Goal: Check status: Check status

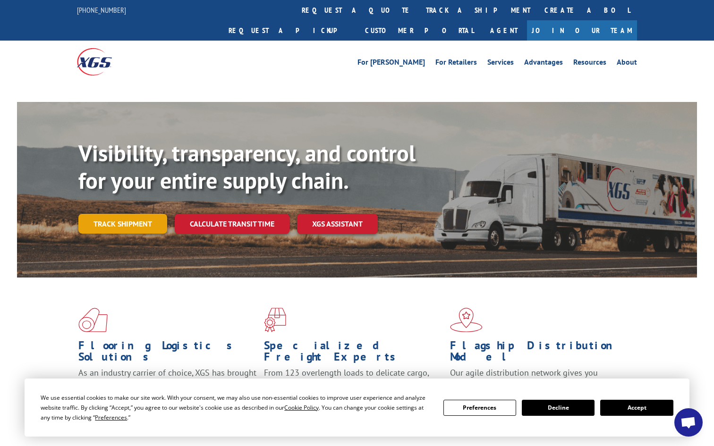
click at [125, 214] on link "Track shipment" at bounding box center [122, 224] width 89 height 20
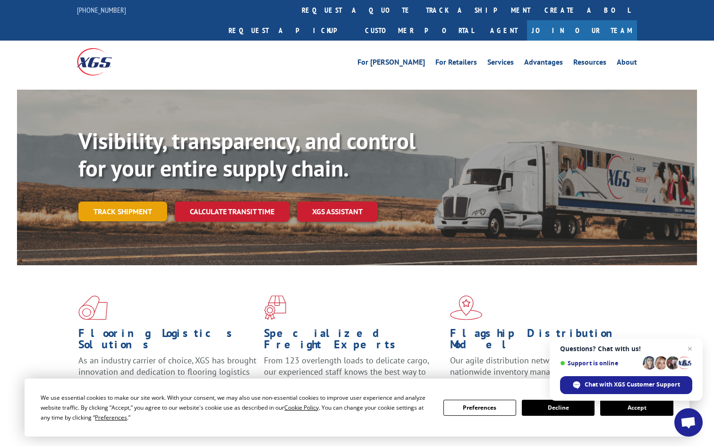
click at [131, 202] on link "Track shipment" at bounding box center [122, 212] width 89 height 20
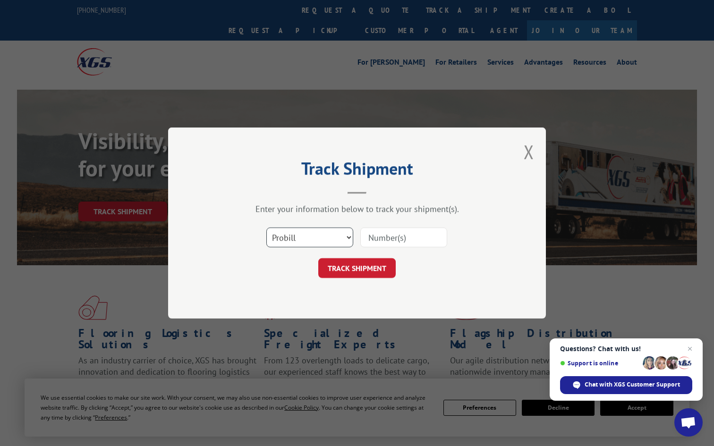
click at [347, 240] on select "Select category... Probill BOL PO" at bounding box center [309, 237] width 87 height 20
click at [394, 237] on input at bounding box center [403, 237] width 87 height 20
paste input "6802796"
type input "6802796"
click at [367, 271] on button "TRACK SHIPMENT" at bounding box center [356, 268] width 77 height 20
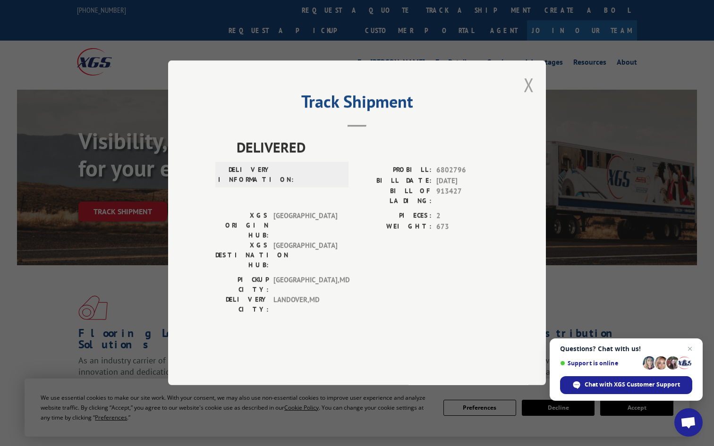
click at [526, 97] on button "Close modal" at bounding box center [528, 84] width 10 height 25
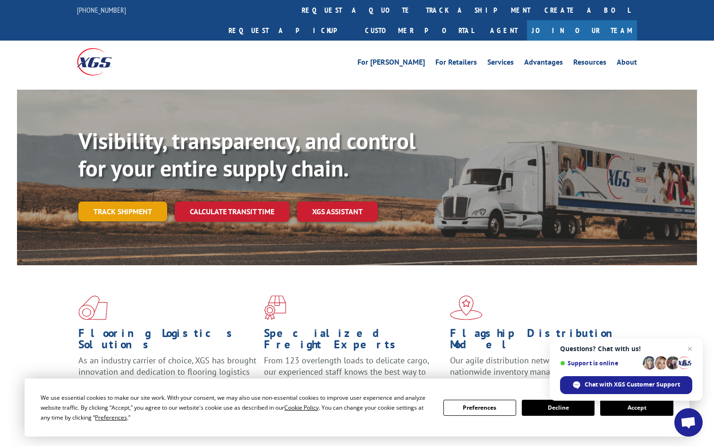
click at [131, 202] on link "Track shipment" at bounding box center [122, 212] width 89 height 20
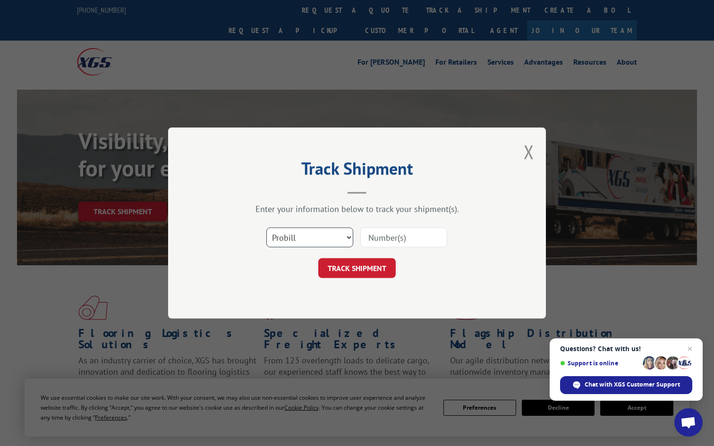
click at [290, 232] on select "Select category... Probill BOL PO" at bounding box center [309, 237] width 87 height 20
select select "bol"
click at [266, 227] on select "Select category... Probill BOL PO" at bounding box center [309, 237] width 87 height 20
click at [403, 237] on input at bounding box center [403, 237] width 87 height 20
paste input "6802796"
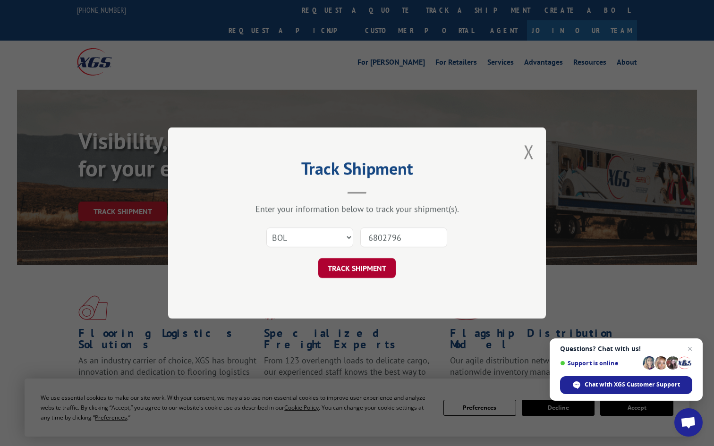
type input "6802796"
click at [361, 270] on button "TRACK SHIPMENT" at bounding box center [356, 268] width 77 height 20
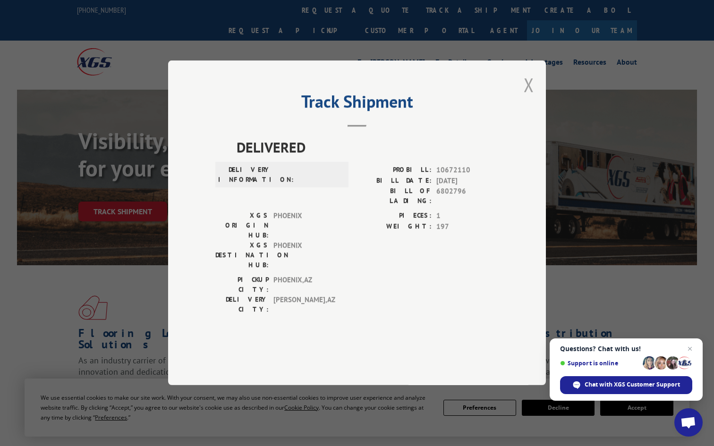
click at [527, 97] on button "Close modal" at bounding box center [528, 84] width 10 height 25
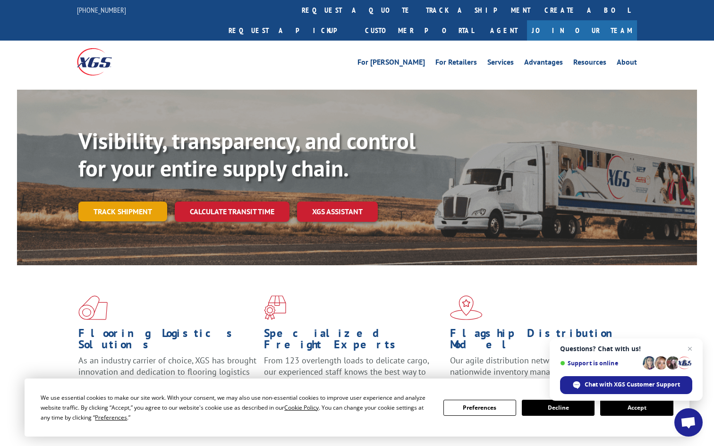
click at [136, 202] on link "Track shipment" at bounding box center [122, 212] width 89 height 20
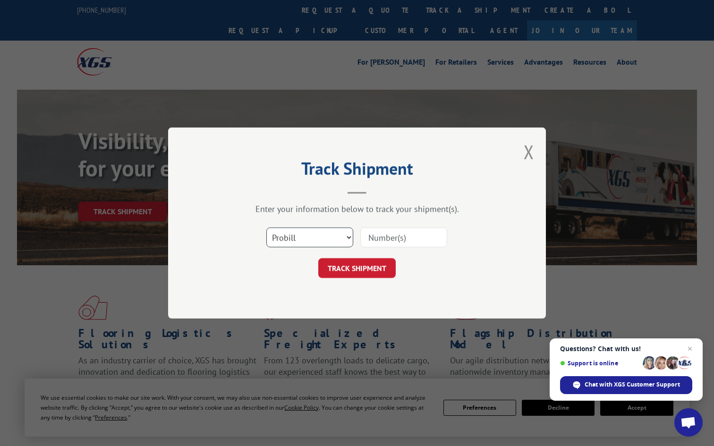
click at [277, 242] on select "Select category... Probill BOL PO" at bounding box center [309, 237] width 87 height 20
select select "po"
click at [266, 227] on select "Select category... Probill BOL PO" at bounding box center [309, 237] width 87 height 20
click at [403, 241] on input at bounding box center [403, 237] width 87 height 20
paste input "6802796"
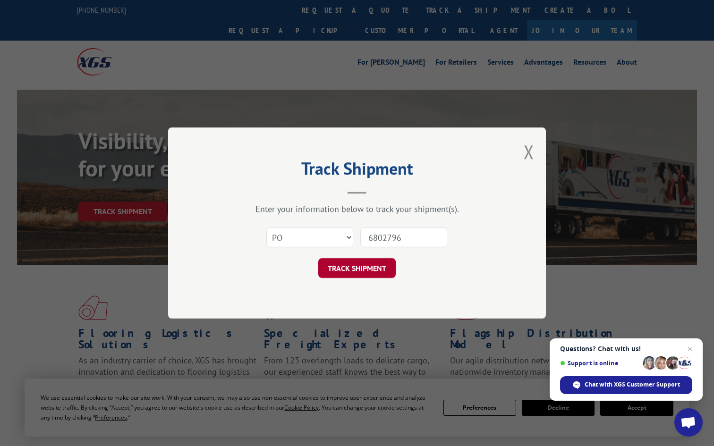
type input "6802796"
click at [366, 275] on button "TRACK SHIPMENT" at bounding box center [356, 268] width 77 height 20
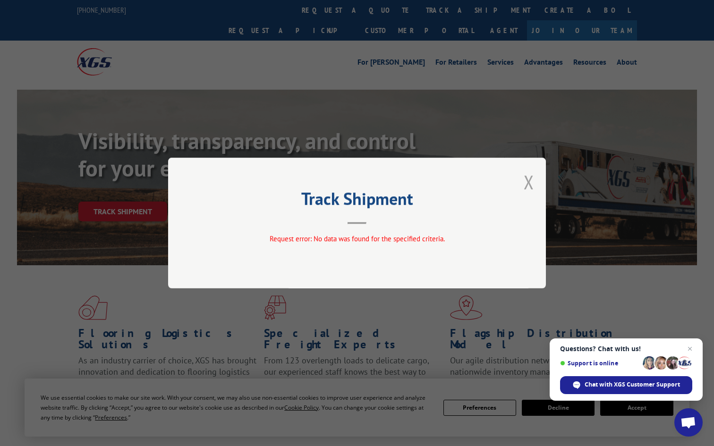
click at [529, 177] on button "Close modal" at bounding box center [528, 181] width 10 height 25
